Goal: Obtain resource: Obtain resource

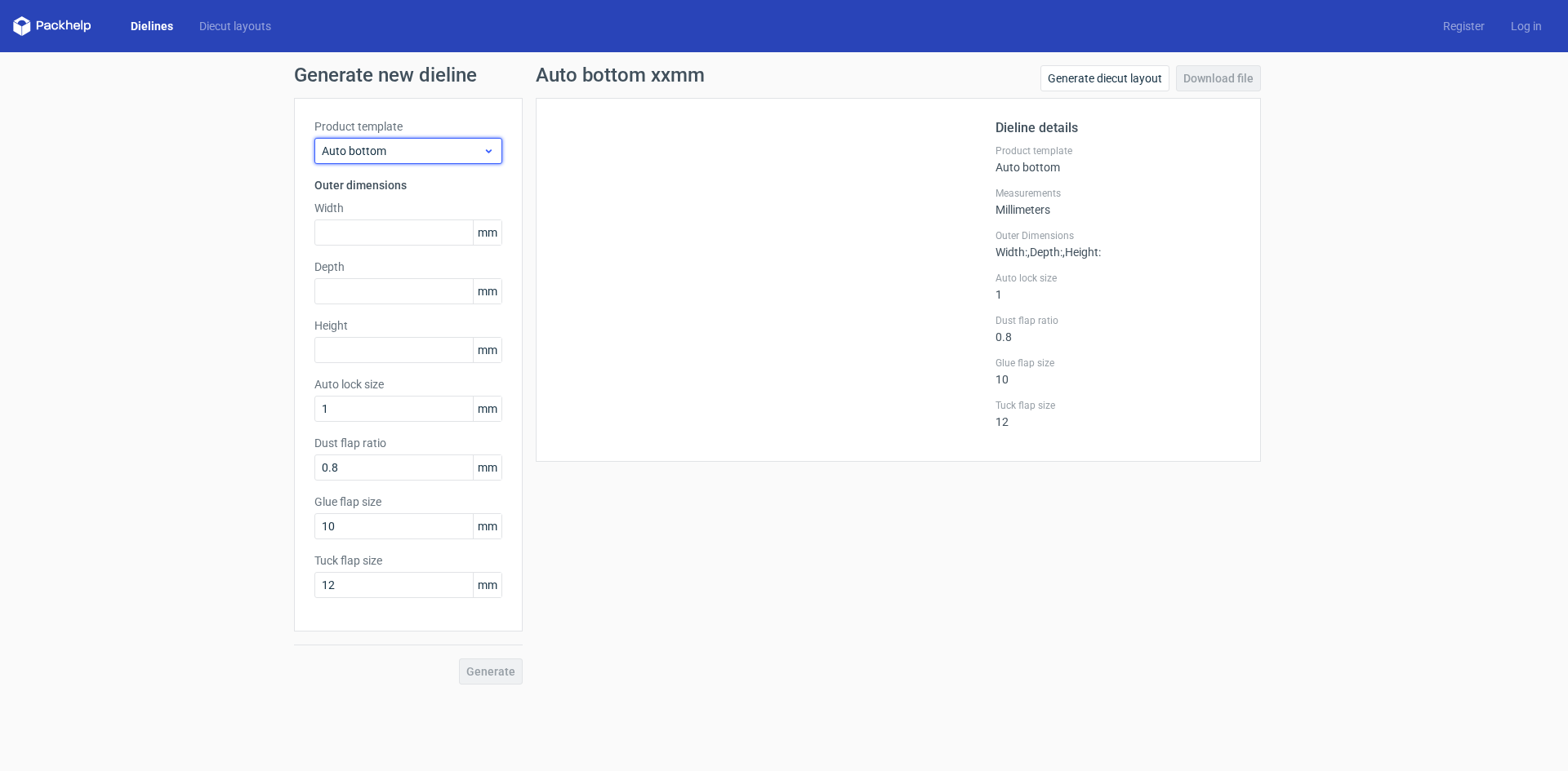
click at [485, 147] on icon at bounding box center [489, 151] width 13 height 13
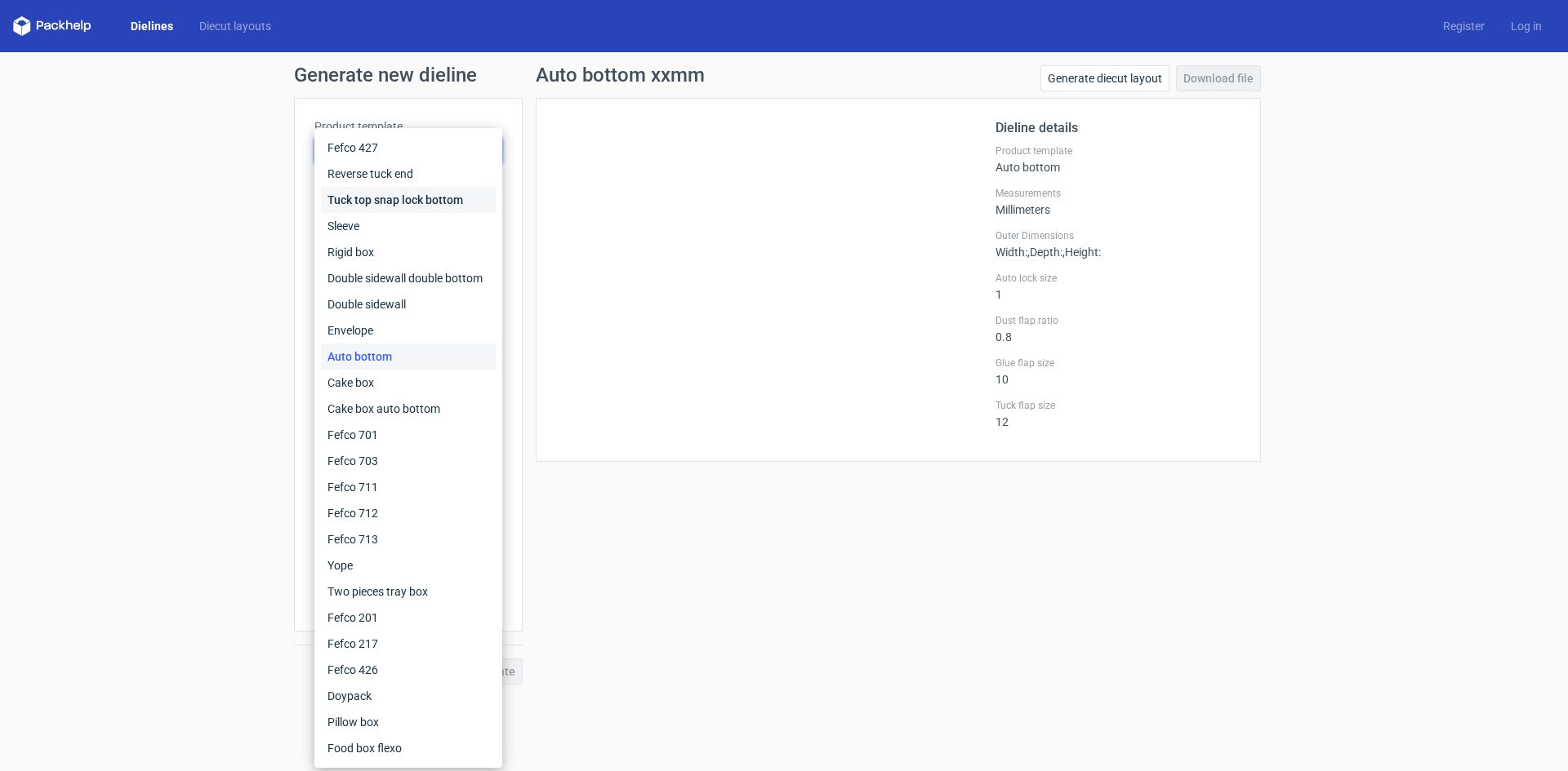
click at [466, 200] on div "Tuck top snap lock bottom" at bounding box center [408, 199] width 174 height 26
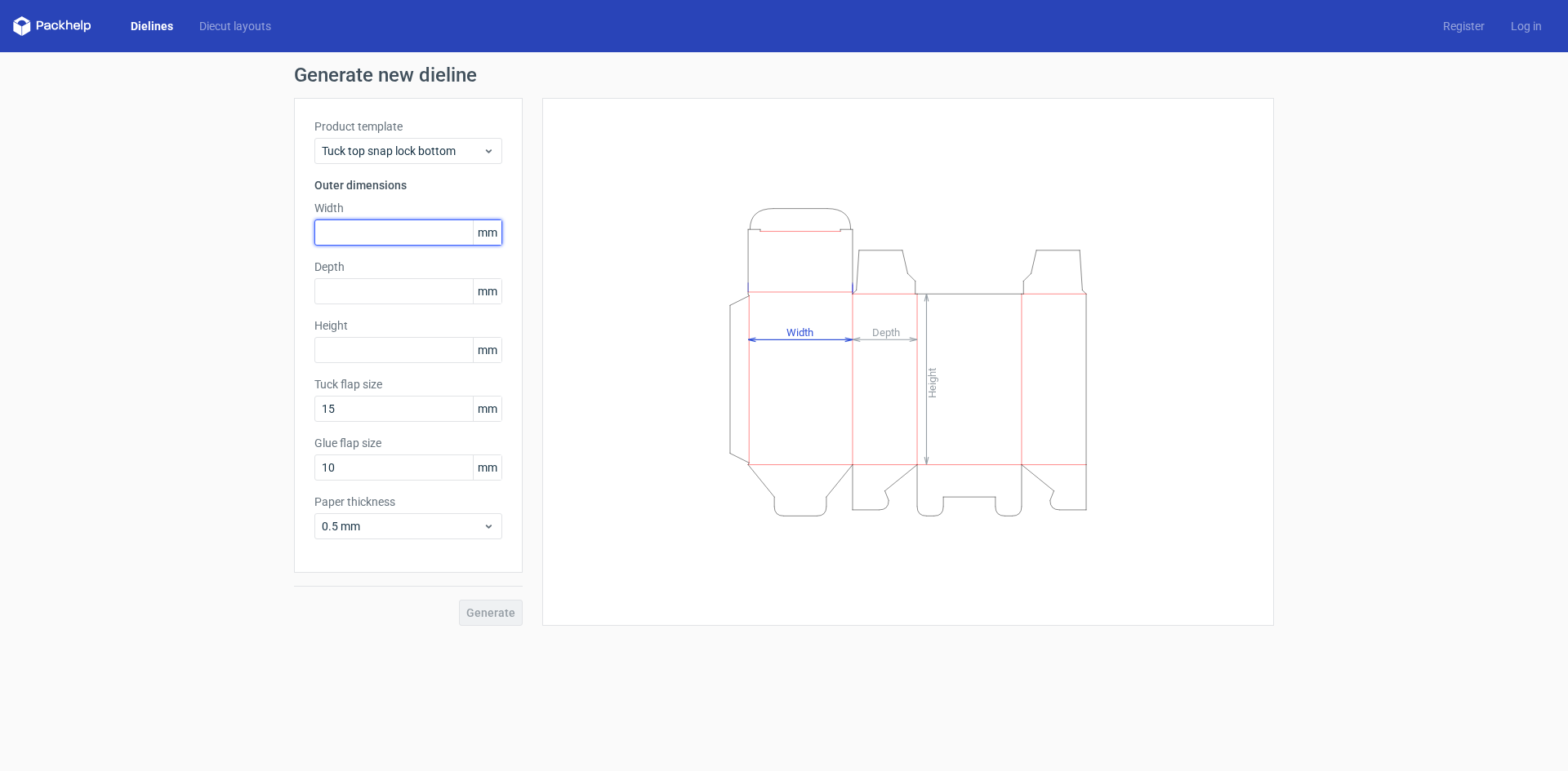
click at [380, 234] on input "text" at bounding box center [408, 232] width 188 height 26
type input "84"
type input "7"
type input "51"
type input "72"
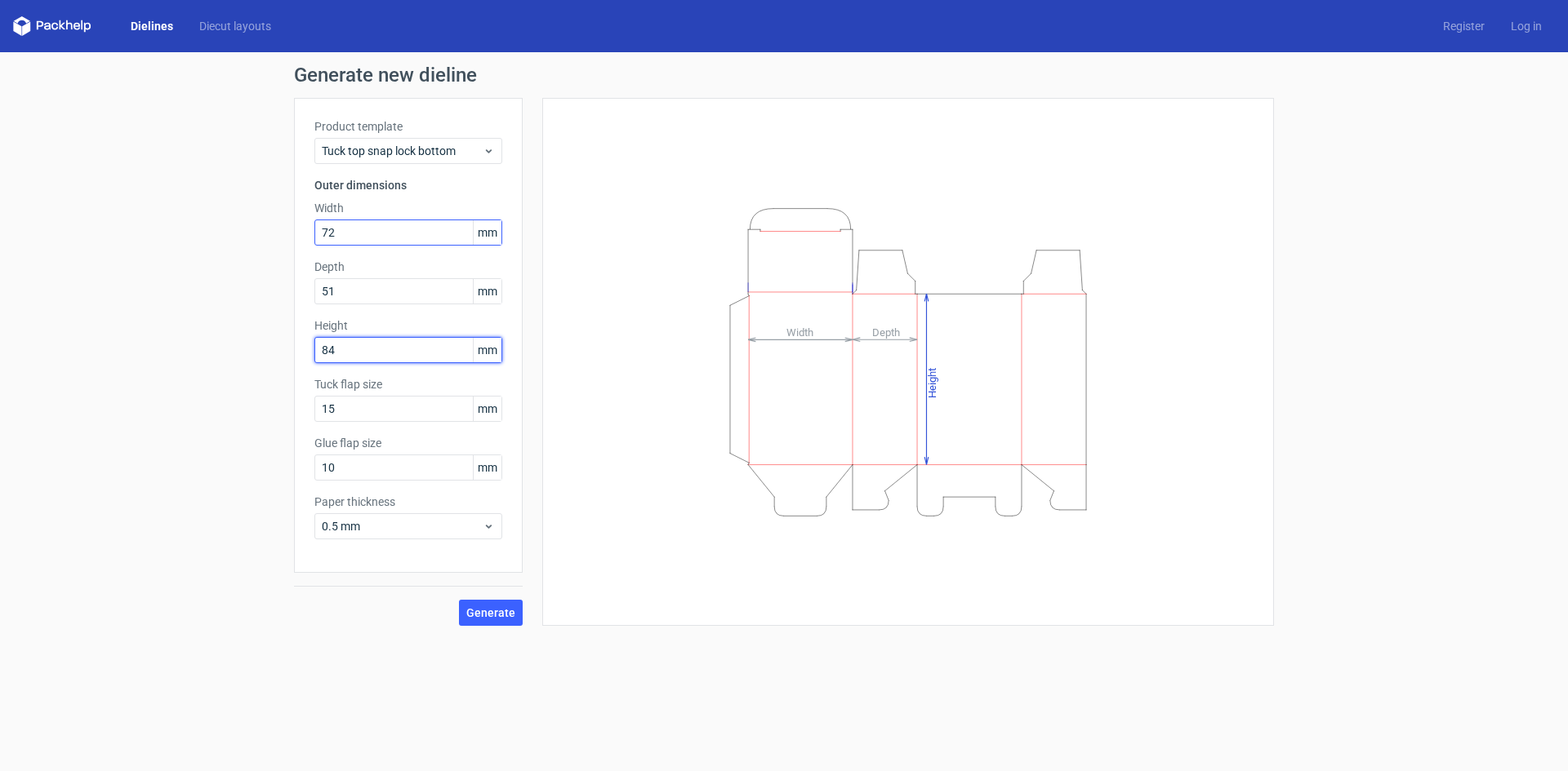
type input "84"
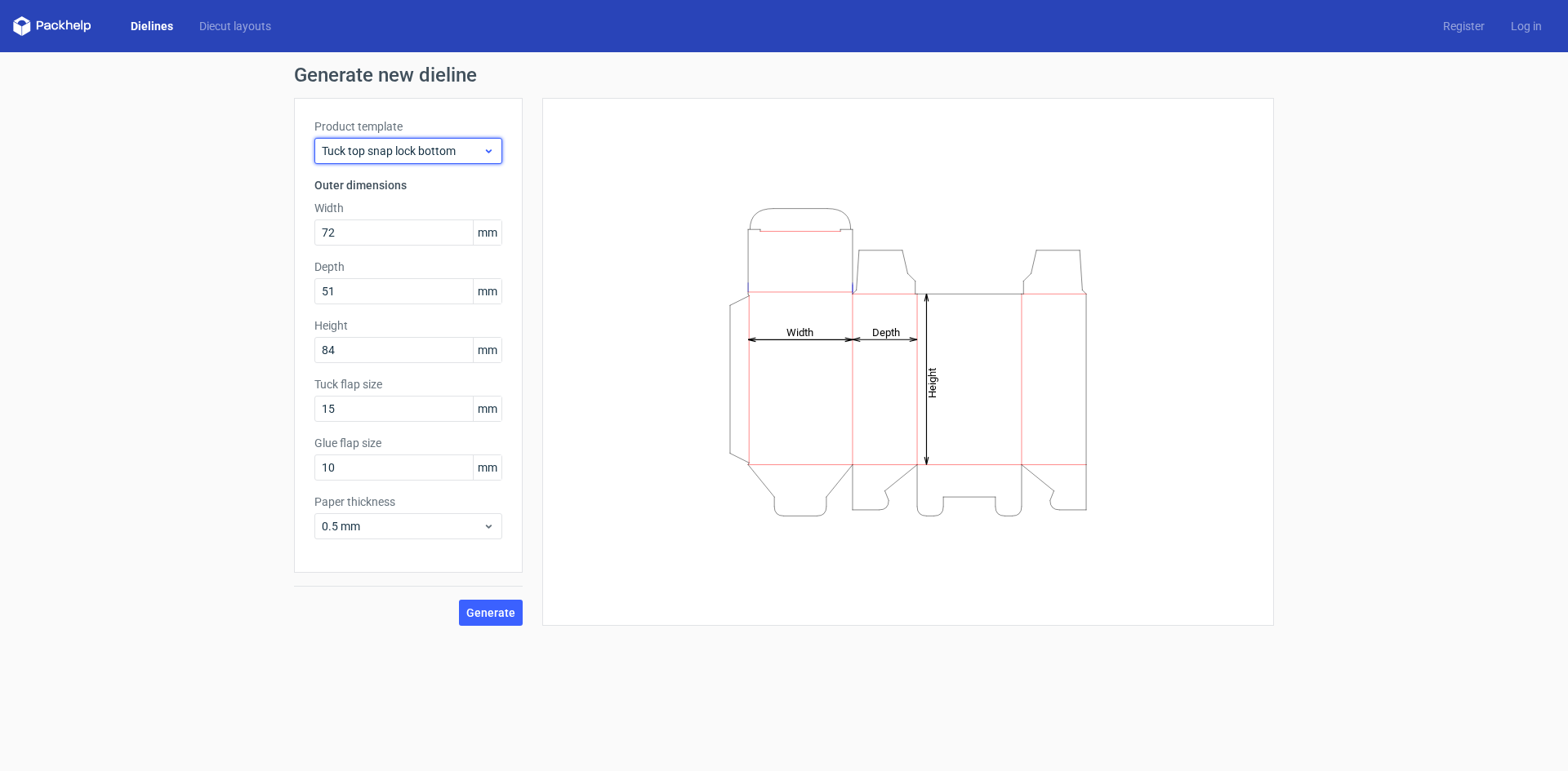
click at [500, 152] on div "Tuck top snap lock bottom" at bounding box center [408, 151] width 188 height 26
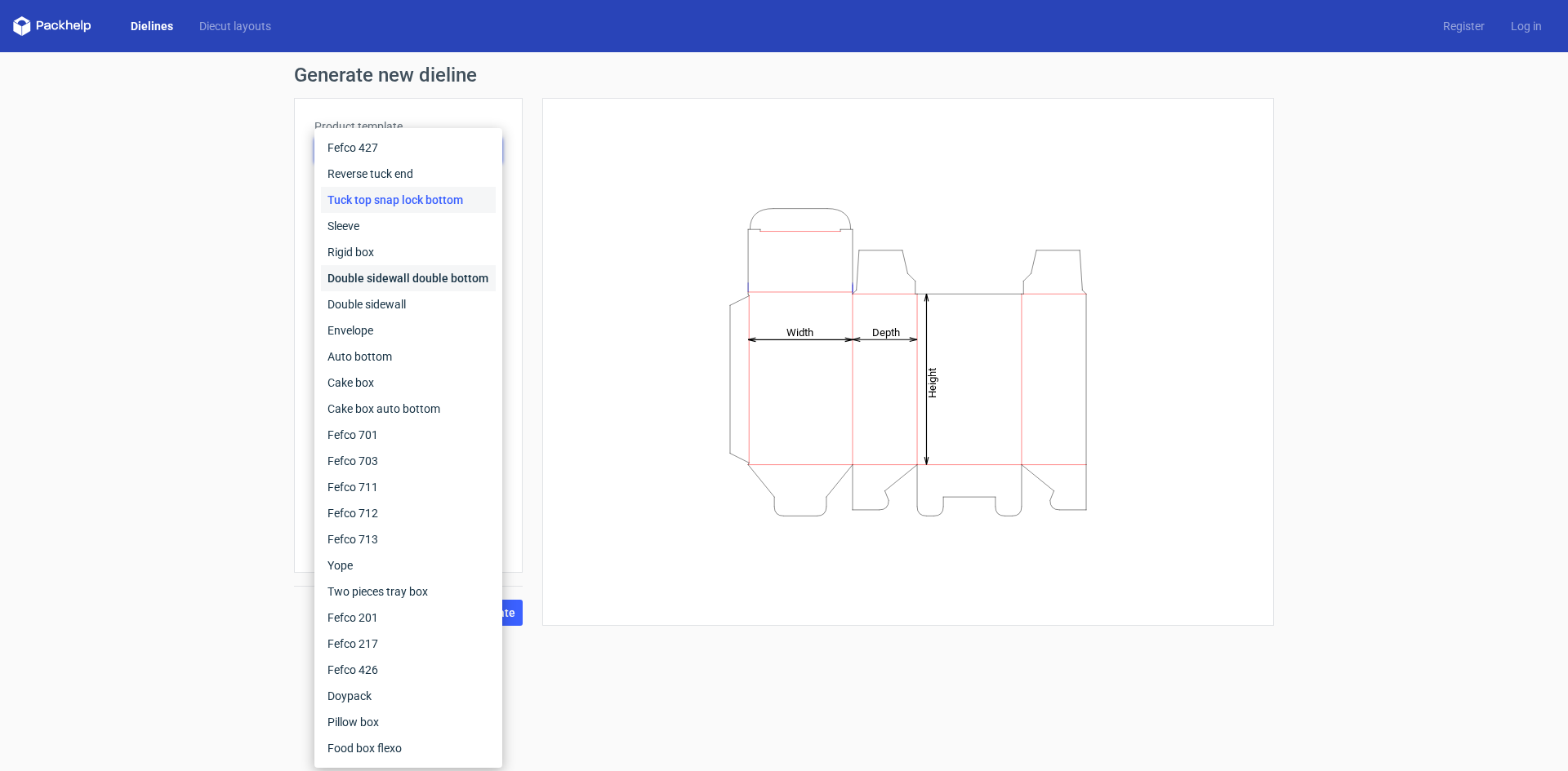
click at [469, 283] on div "Double sidewall double bottom" at bounding box center [408, 278] width 174 height 26
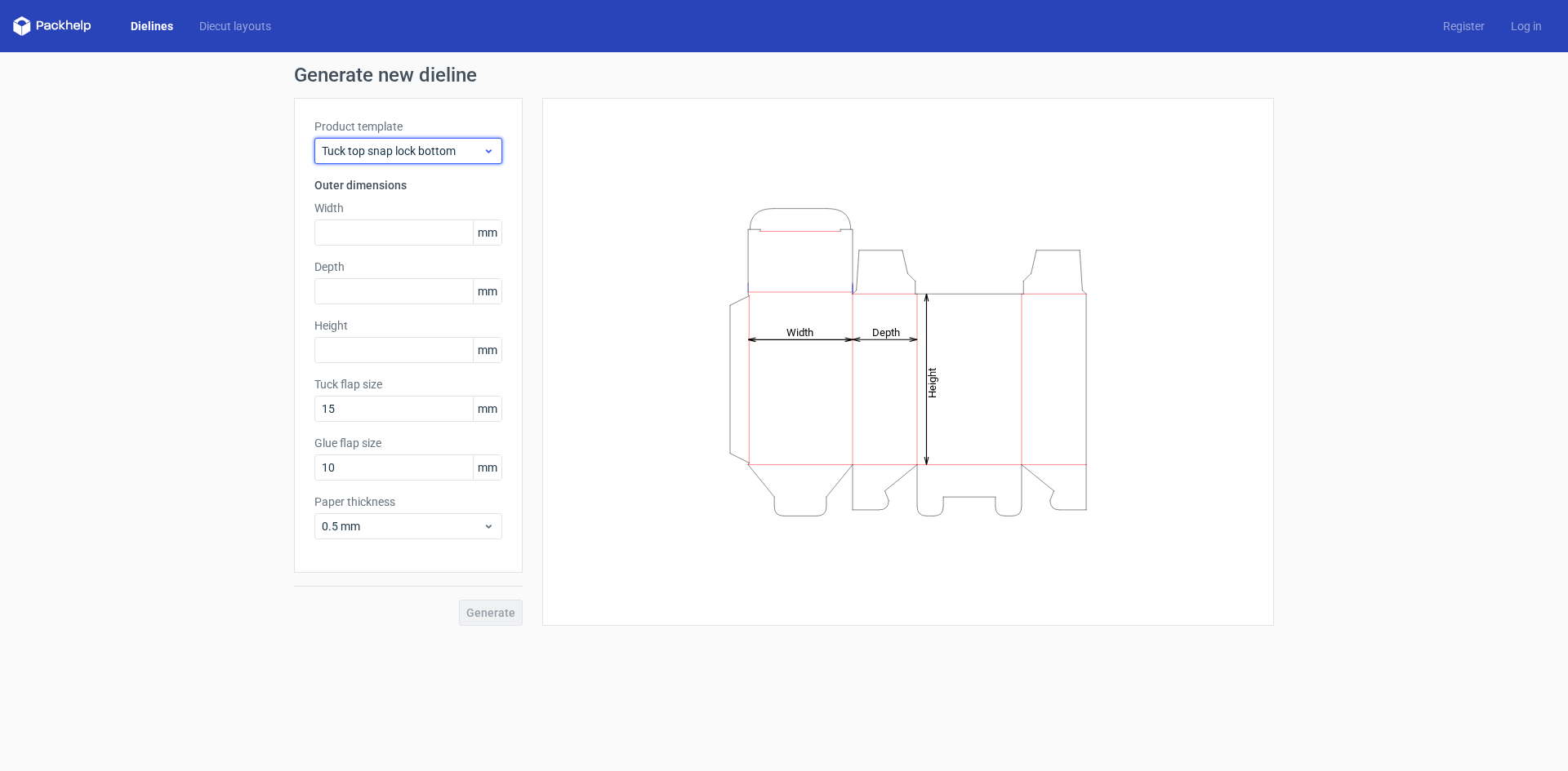
click at [457, 158] on span "Tuck top snap lock bottom" at bounding box center [402, 150] width 161 height 16
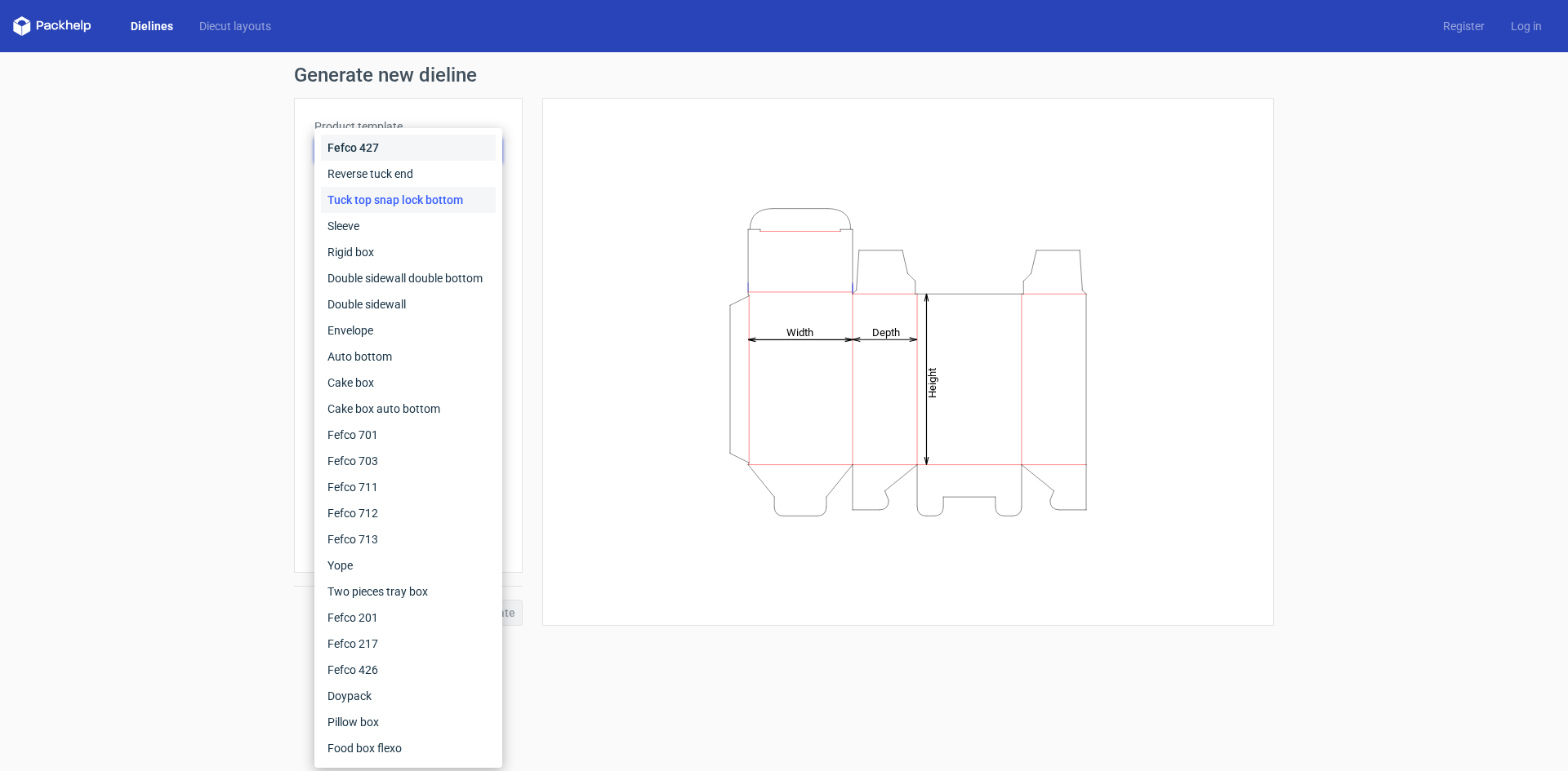
click at [457, 158] on div "Fefco 427" at bounding box center [408, 147] width 174 height 26
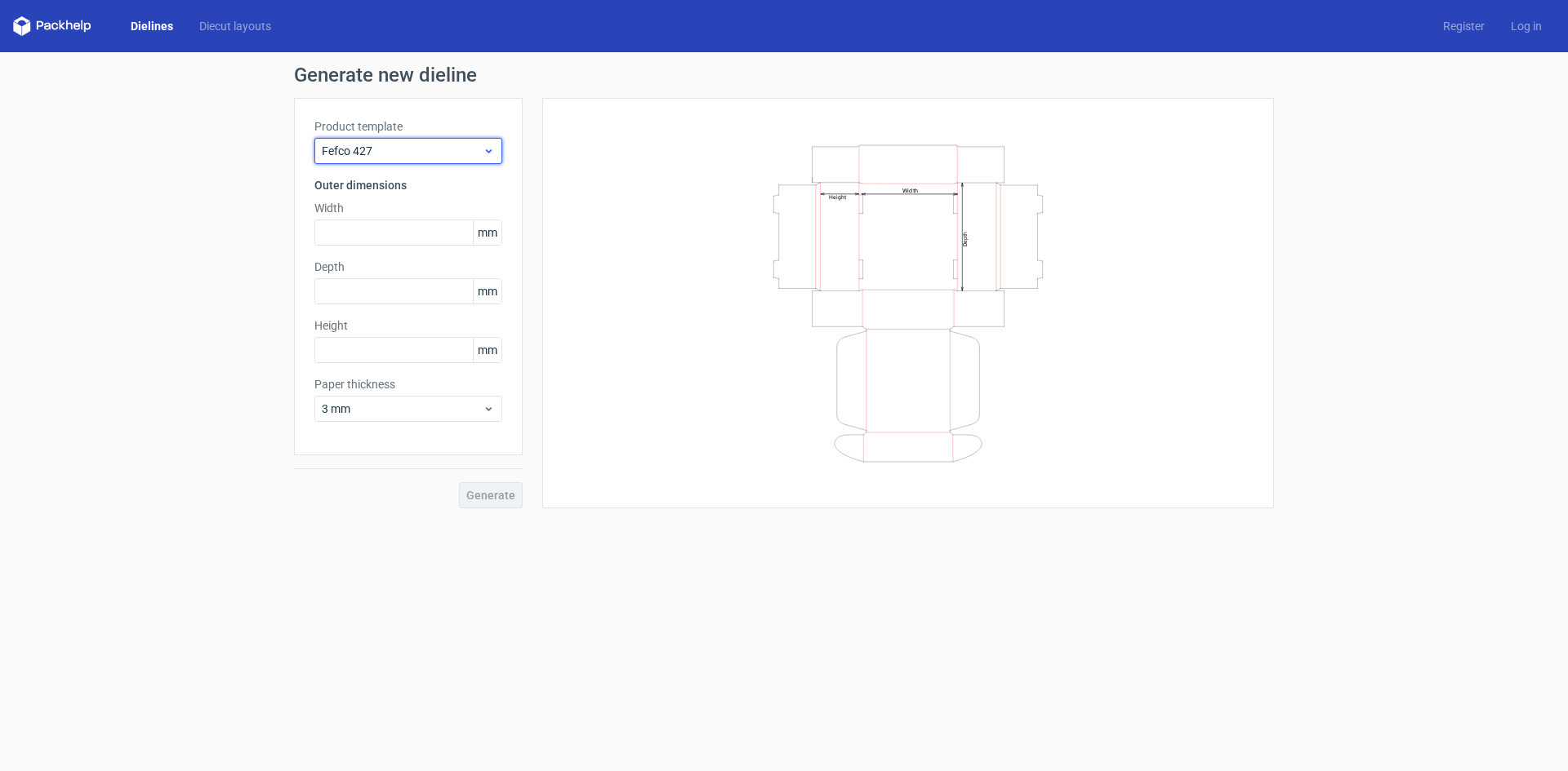
click at [457, 158] on span "Fefco 427" at bounding box center [402, 150] width 161 height 16
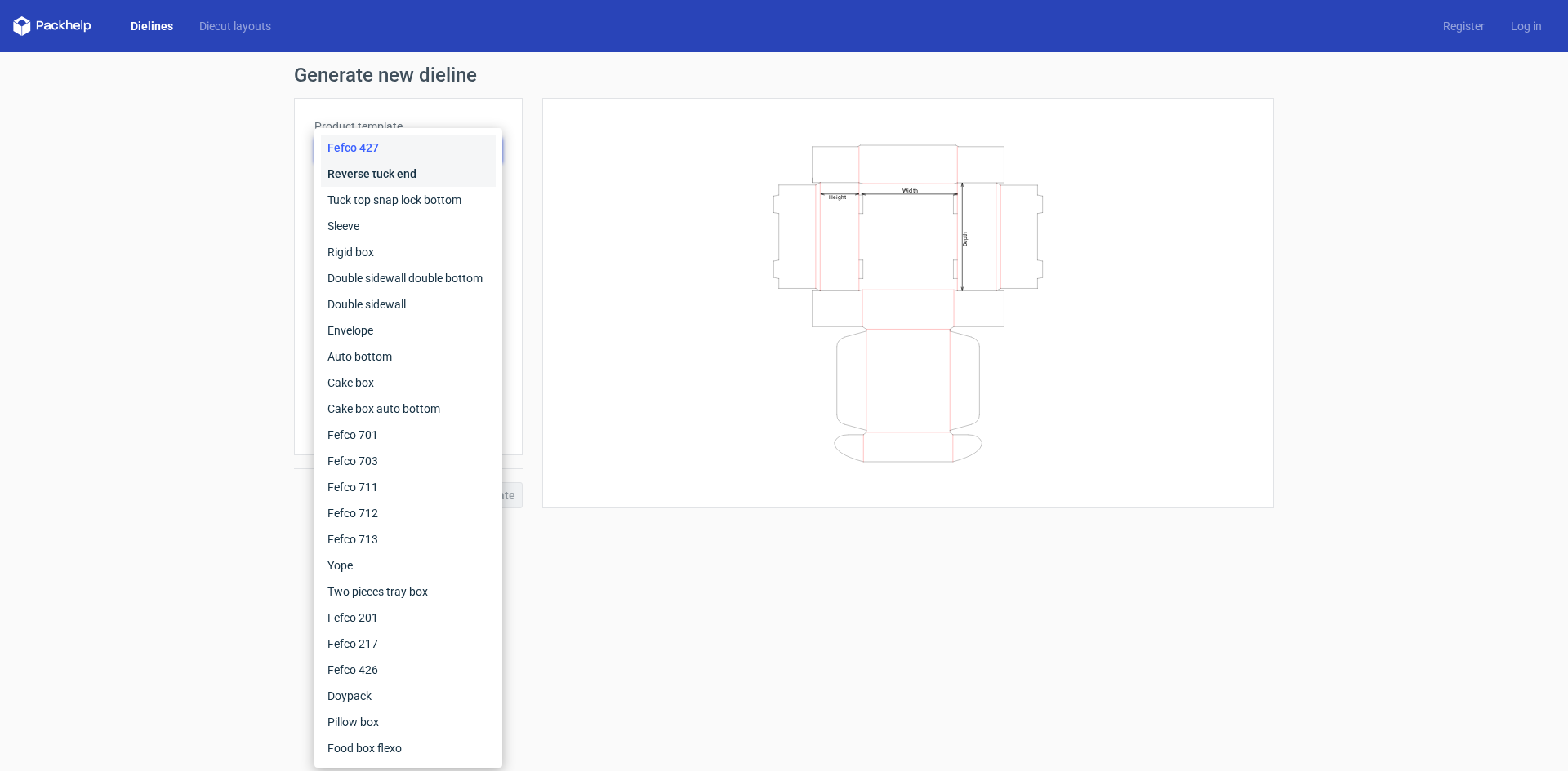
click at [450, 177] on div "Reverse tuck end" at bounding box center [408, 173] width 174 height 26
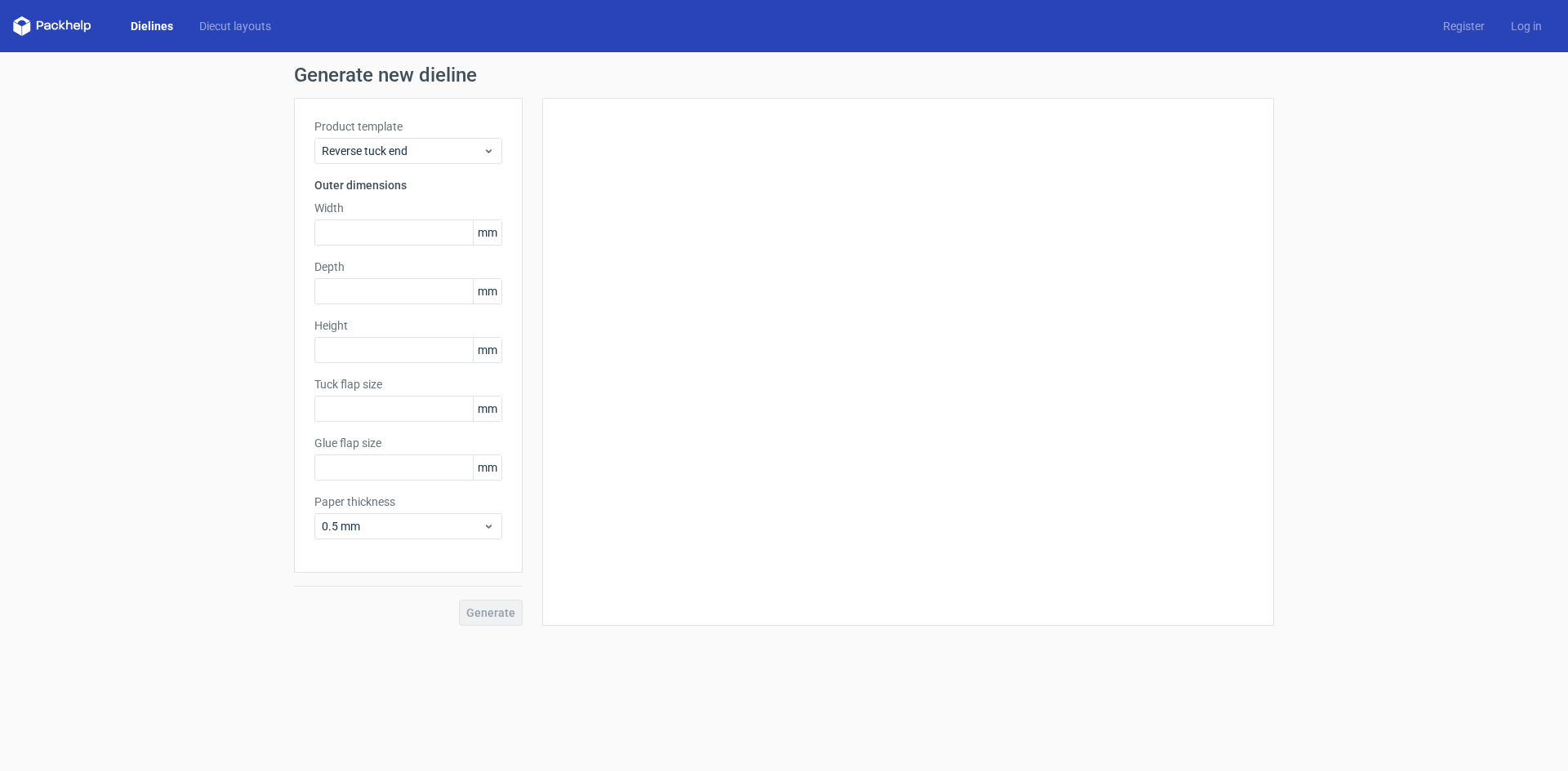
type input "15"
type input "10"
click at [458, 148] on span "Reverse tuck end" at bounding box center [402, 150] width 161 height 16
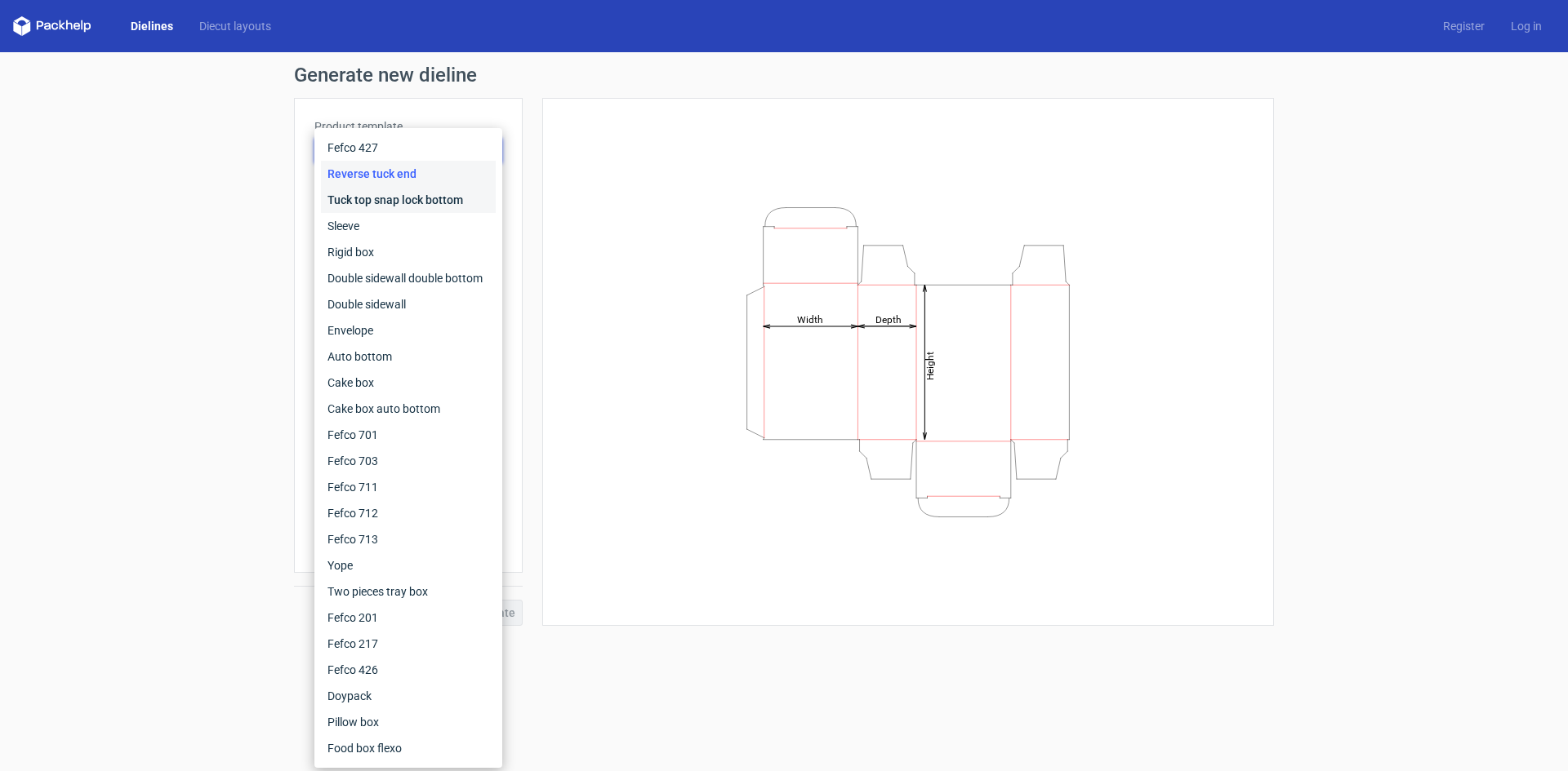
click at [435, 195] on div "Tuck top snap lock bottom" at bounding box center [408, 199] width 174 height 26
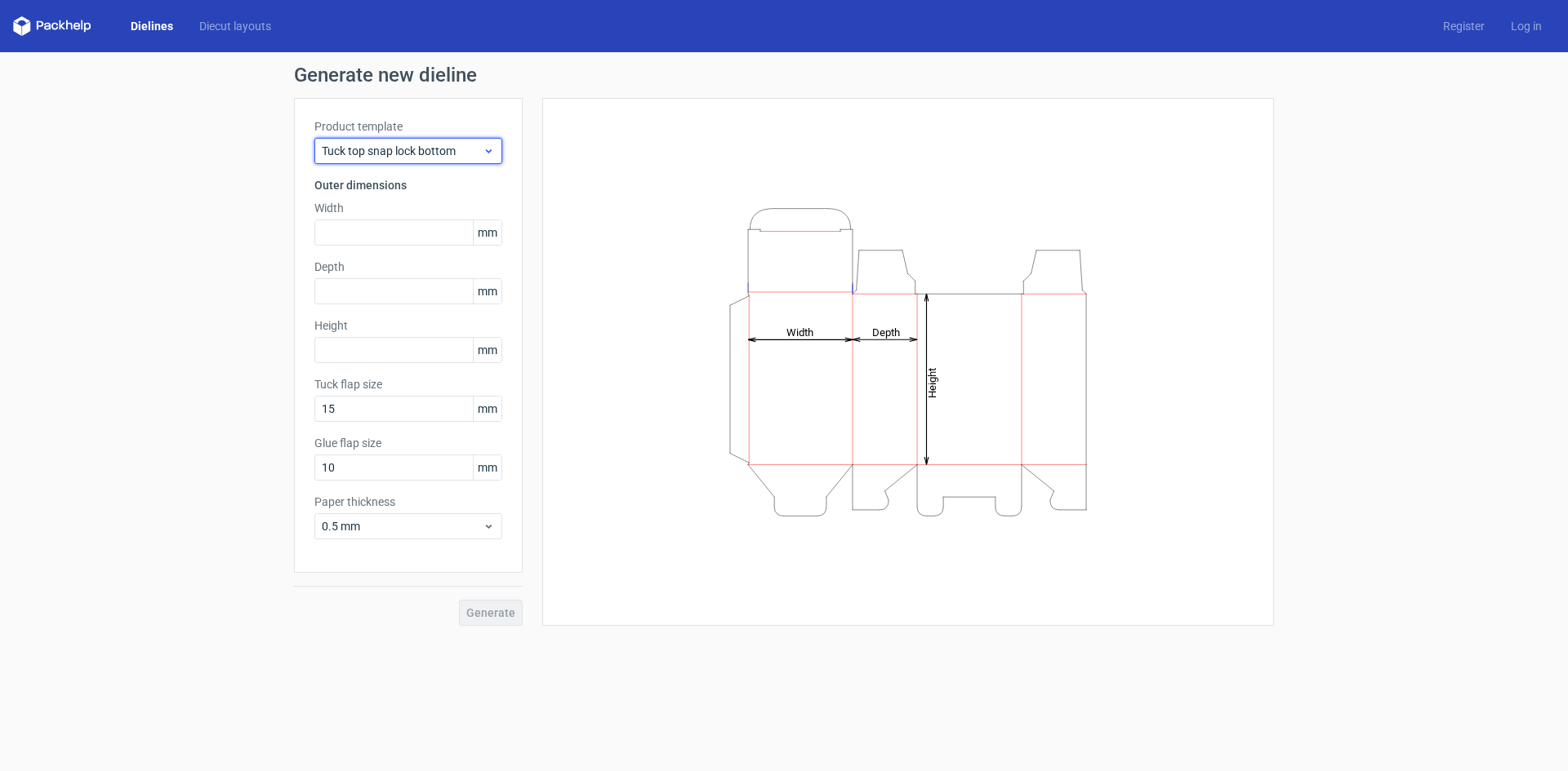
click at [444, 152] on span "Tuck top snap lock bottom" at bounding box center [402, 150] width 161 height 16
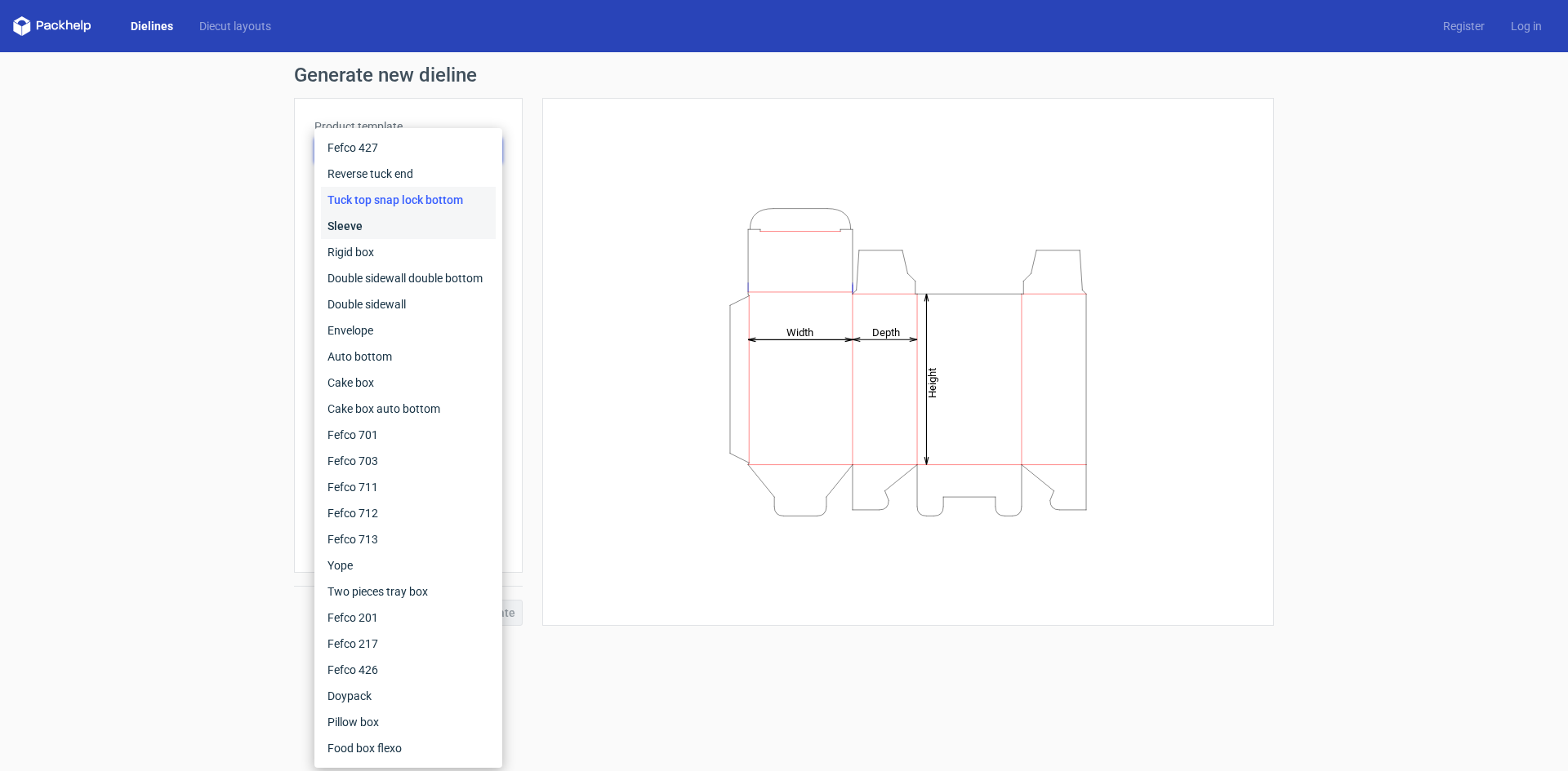
click at [433, 224] on div "Sleeve" at bounding box center [408, 225] width 174 height 26
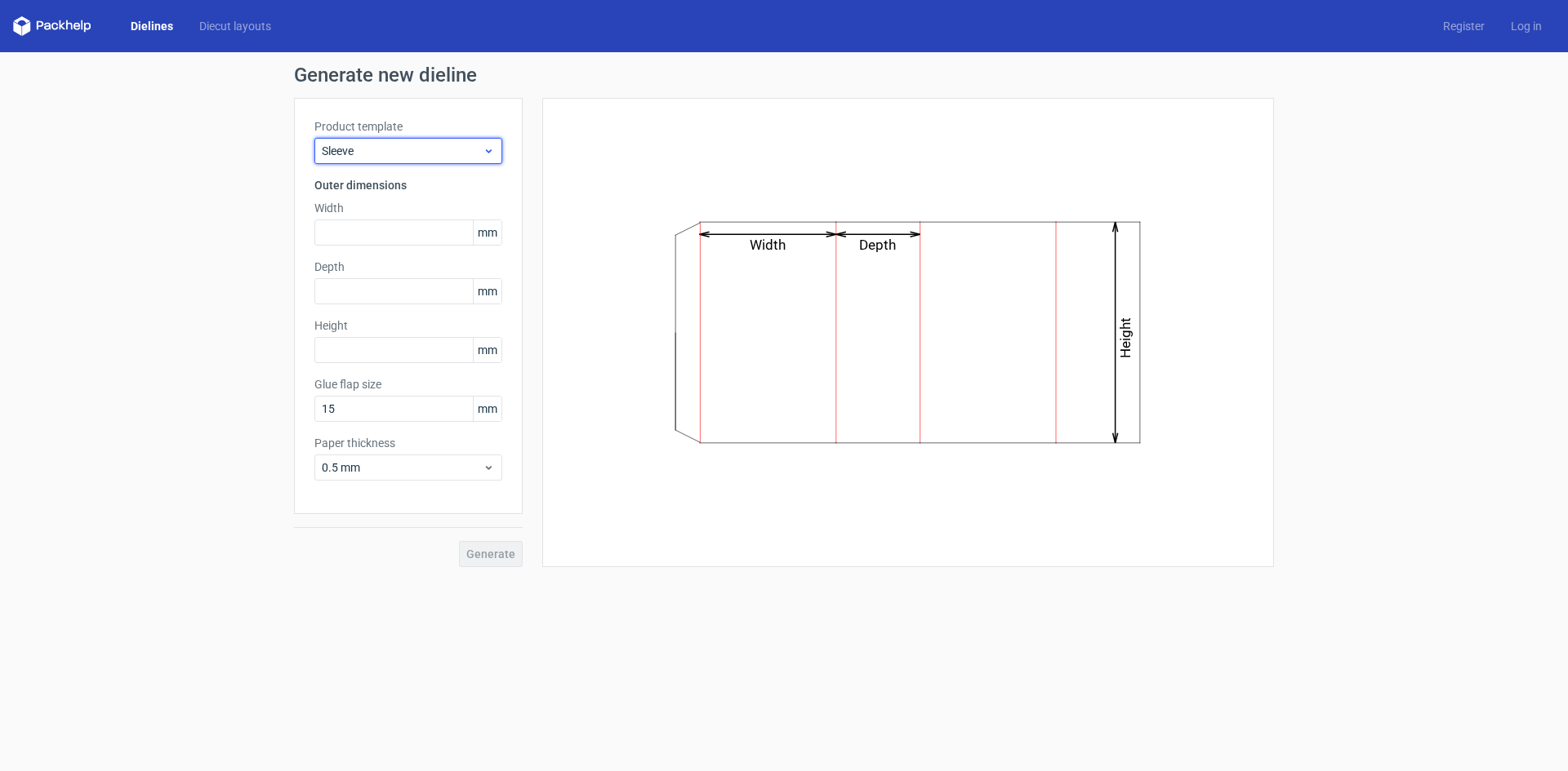
click at [447, 159] on div "Sleeve" at bounding box center [408, 151] width 188 height 26
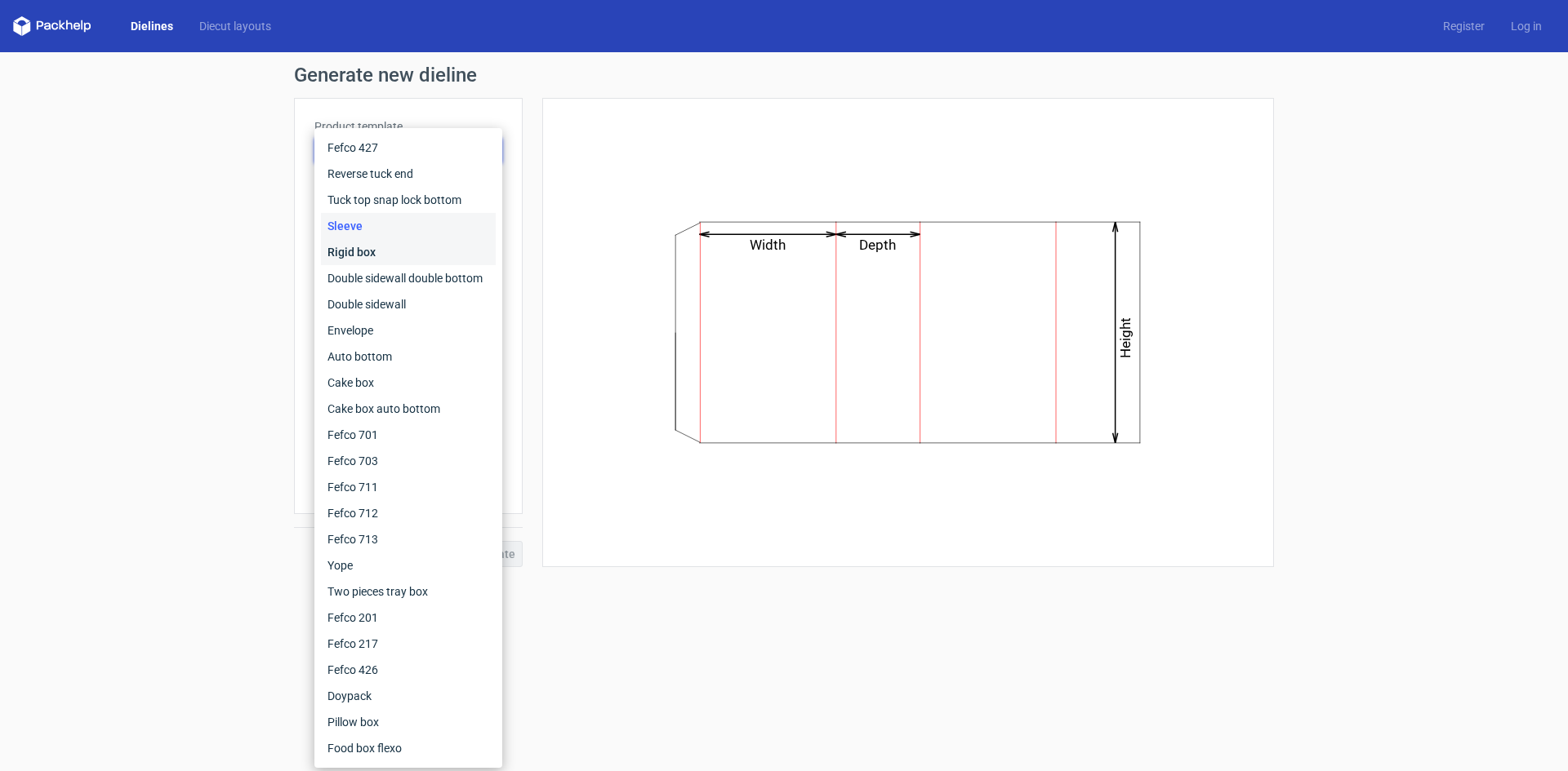
click at [435, 256] on div "Rigid box" at bounding box center [408, 251] width 174 height 26
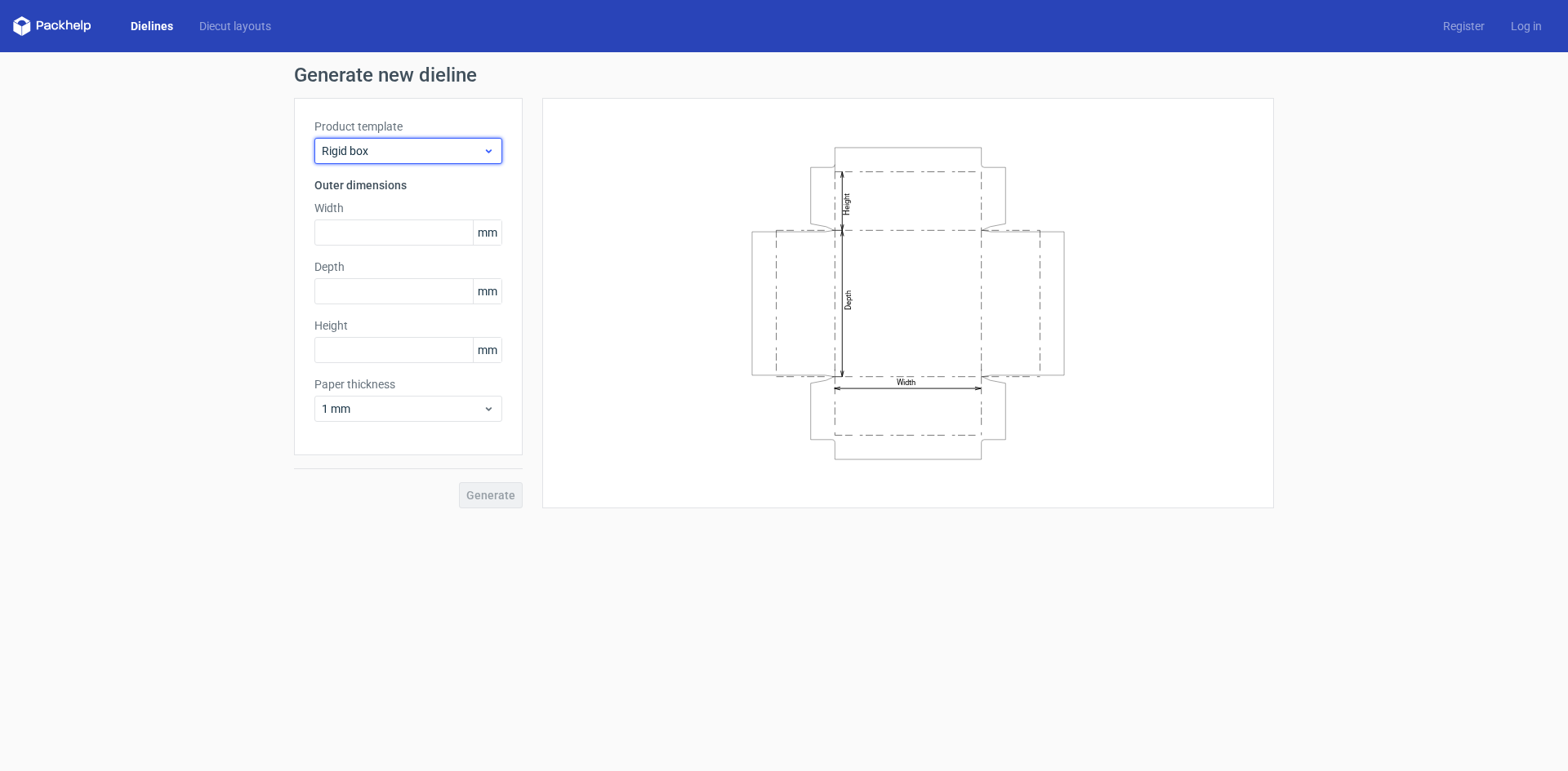
click at [449, 158] on span "Rigid box" at bounding box center [402, 150] width 161 height 16
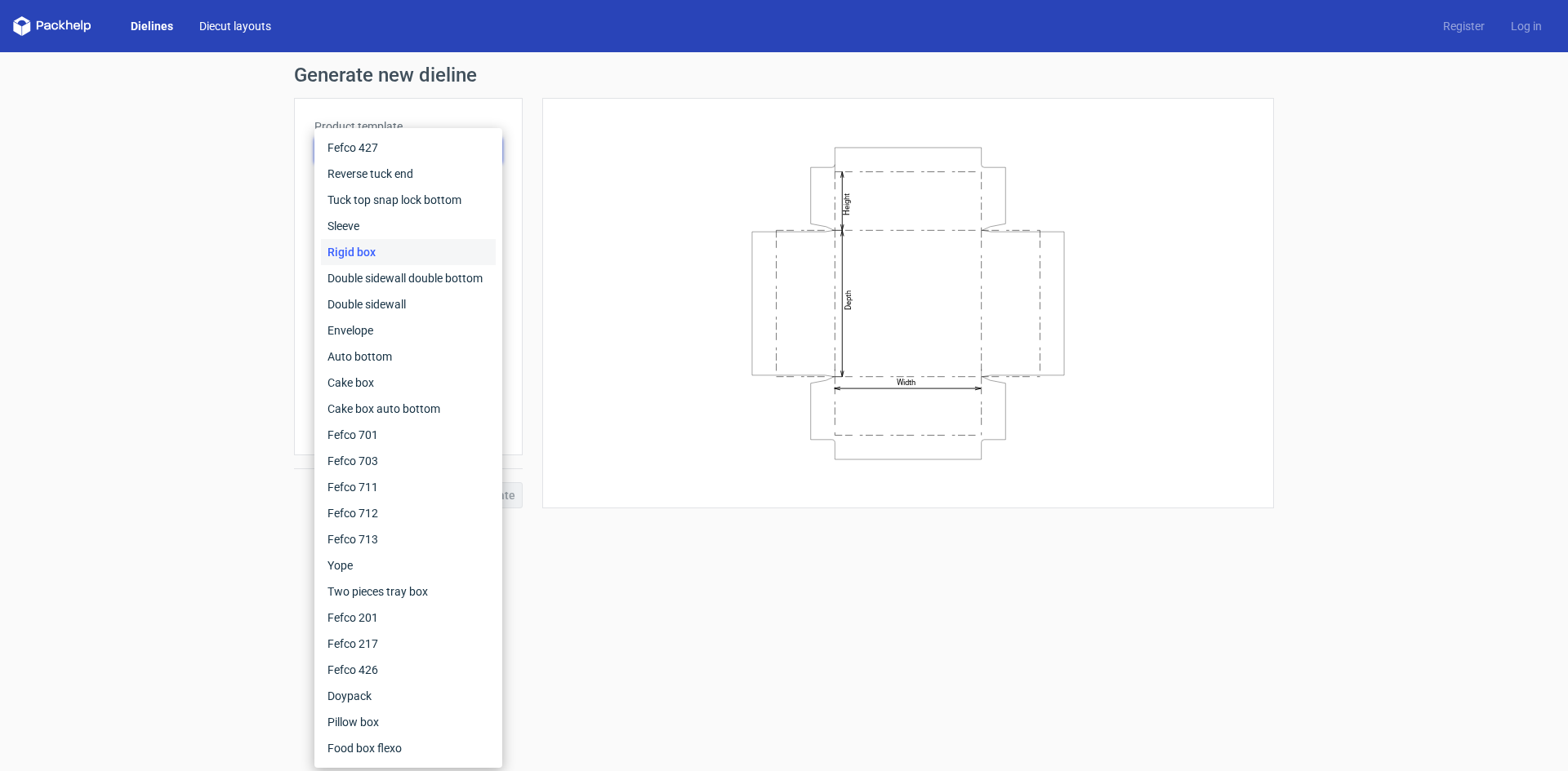
click at [270, 22] on link "Diecut layouts" at bounding box center [235, 25] width 98 height 16
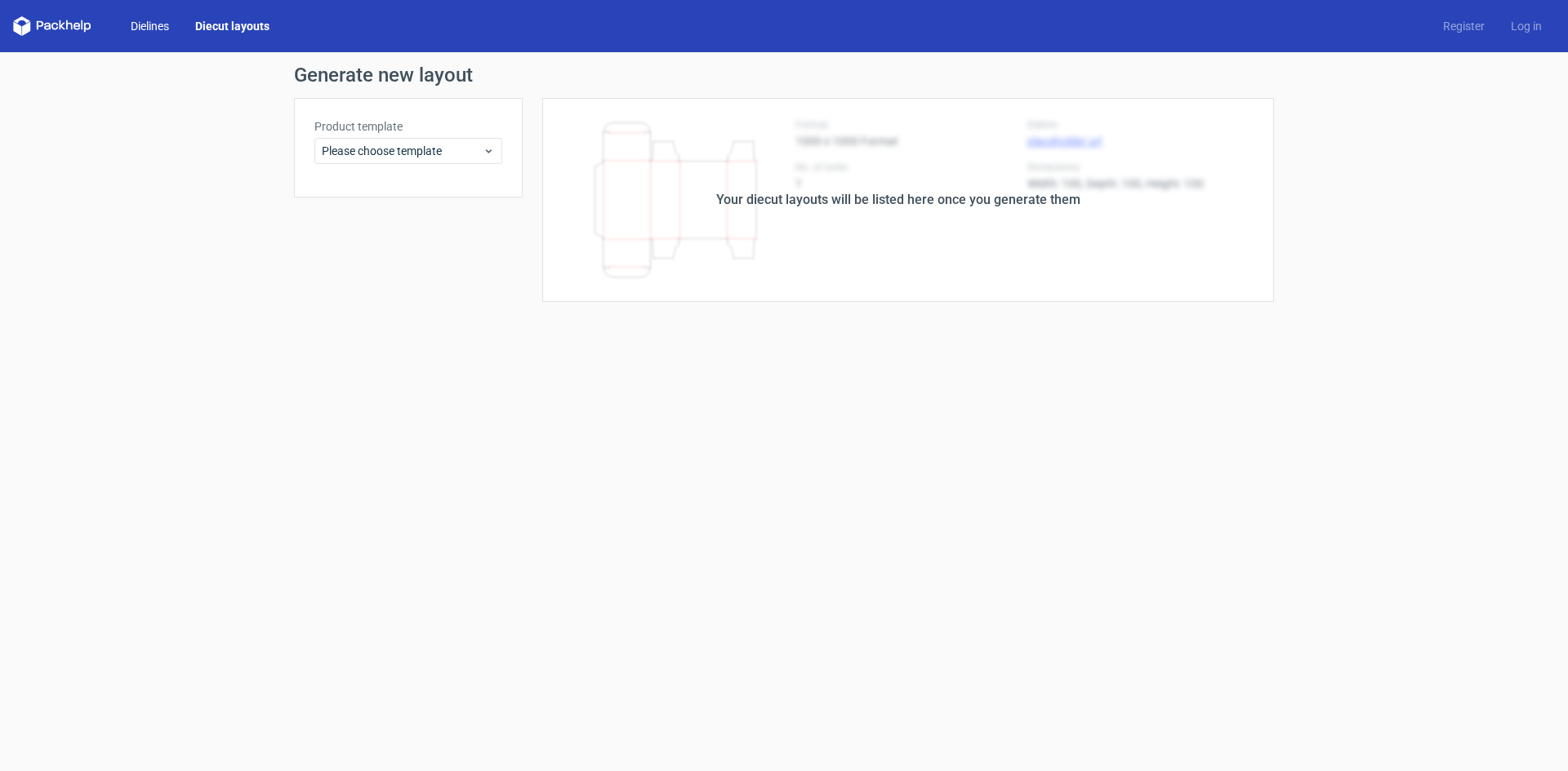
click at [147, 18] on link "Dielines" at bounding box center [149, 25] width 65 height 16
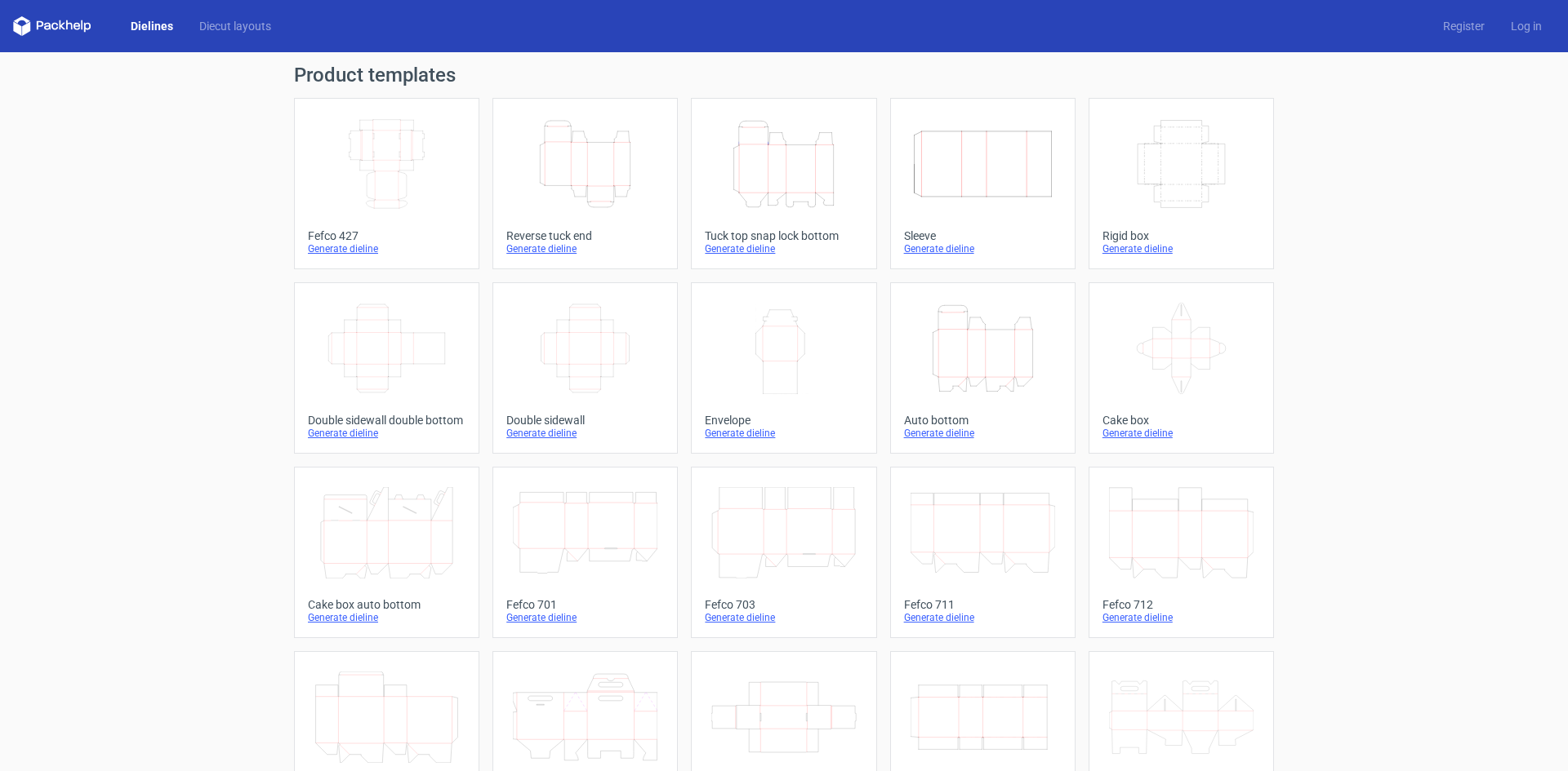
click at [925, 362] on icon "Height Depth Width" at bounding box center [983, 348] width 144 height 91
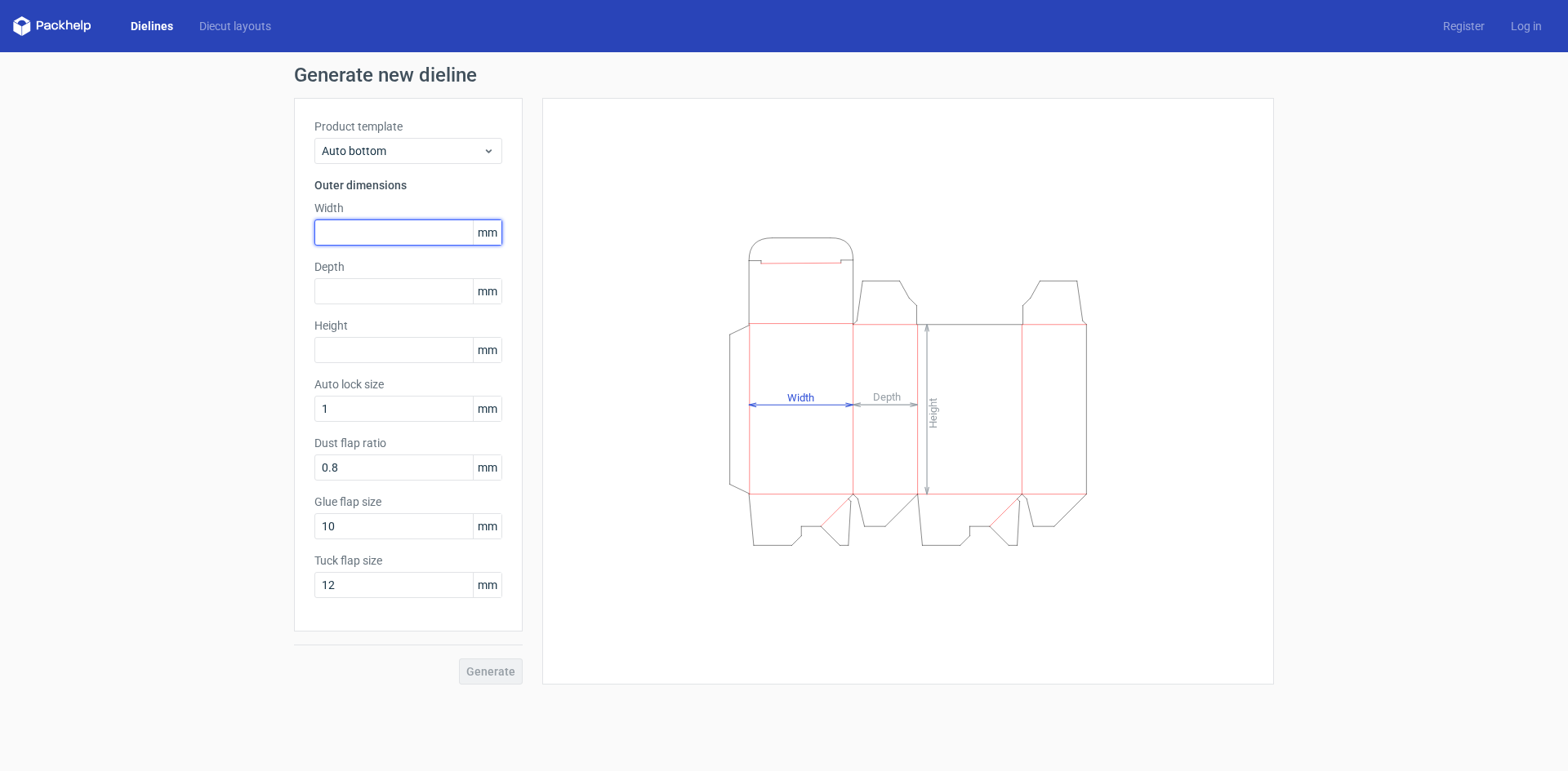
click at [370, 244] on input "text" at bounding box center [408, 232] width 188 height 26
type input "72"
type input "51"
type input "84"
type input "15"
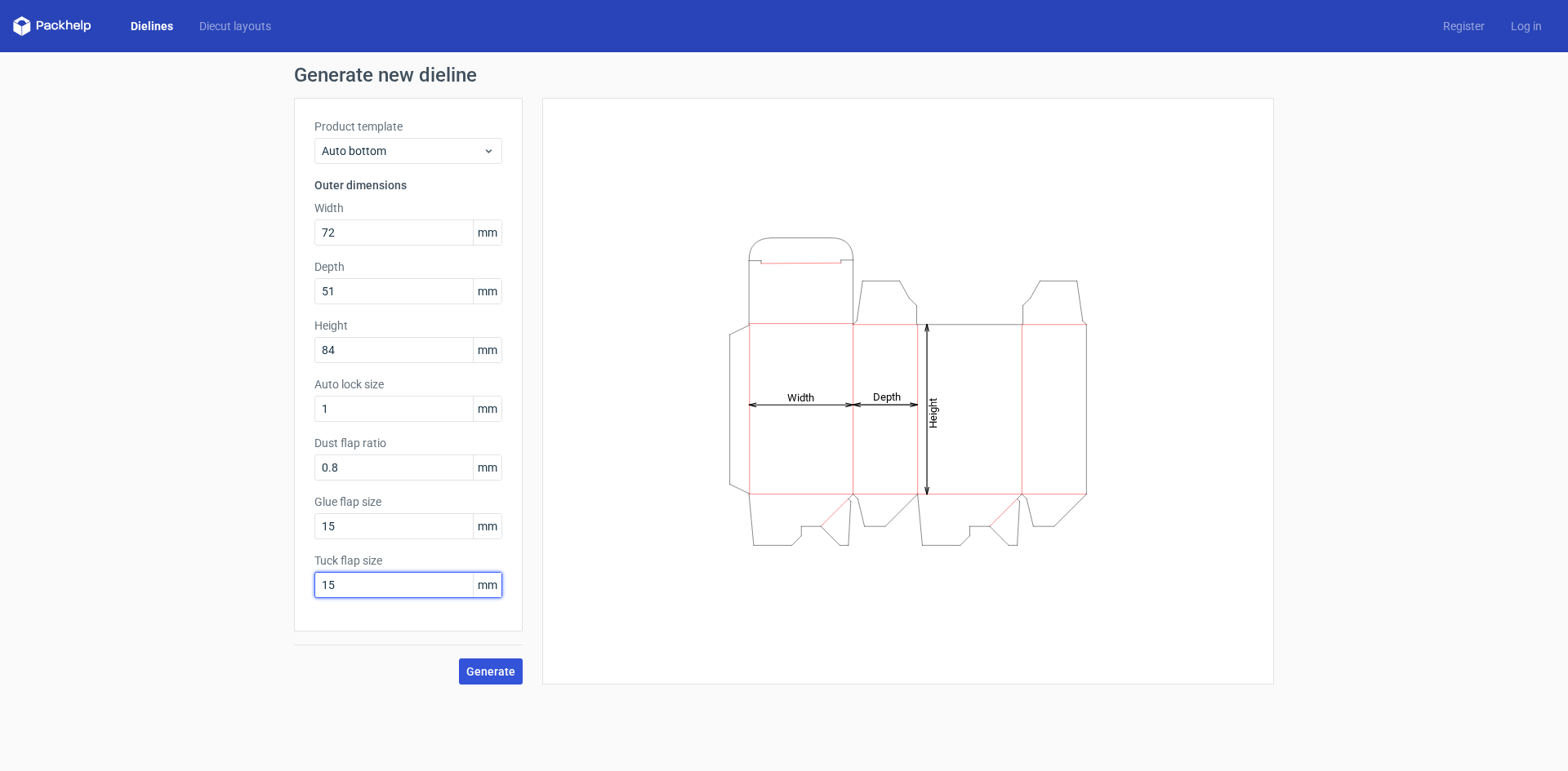
type input "15"
click at [497, 675] on span "Generate" at bounding box center [491, 672] width 49 height 12
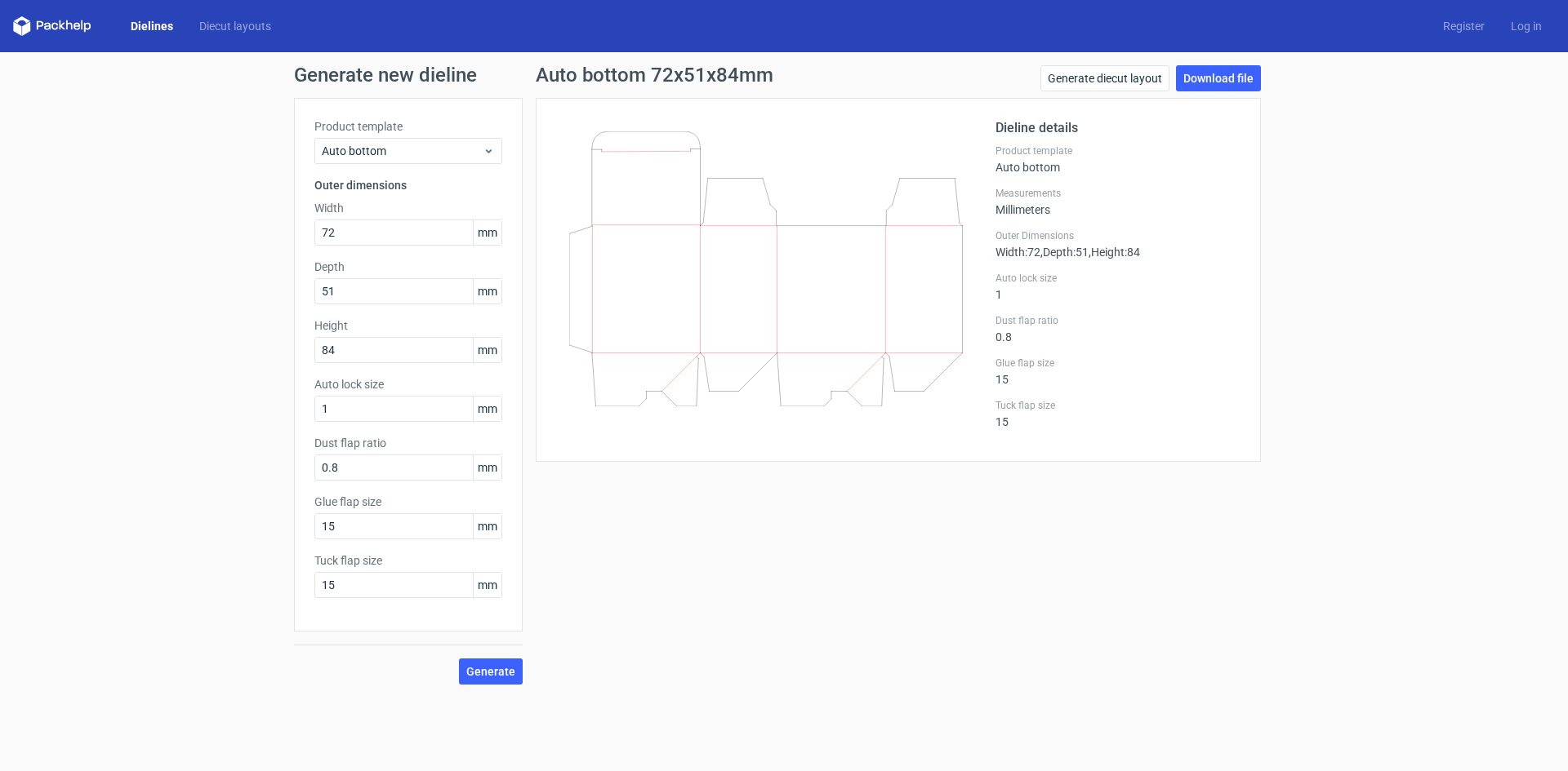
click at [632, 304] on icon at bounding box center [766, 269] width 393 height 275
click at [1231, 80] on link "Download file" at bounding box center [1218, 78] width 85 height 26
